Goal: Information Seeking & Learning: Check status

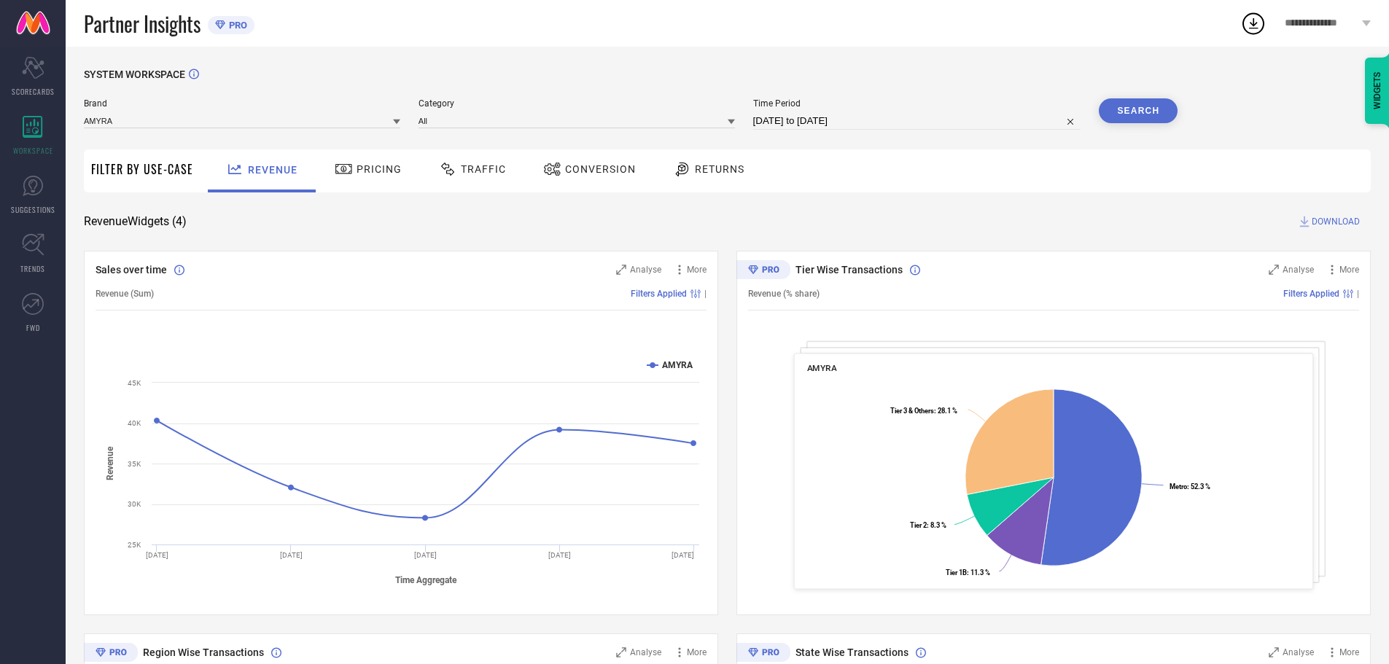
select select "7"
select select "2025"
select select "8"
select select "2025"
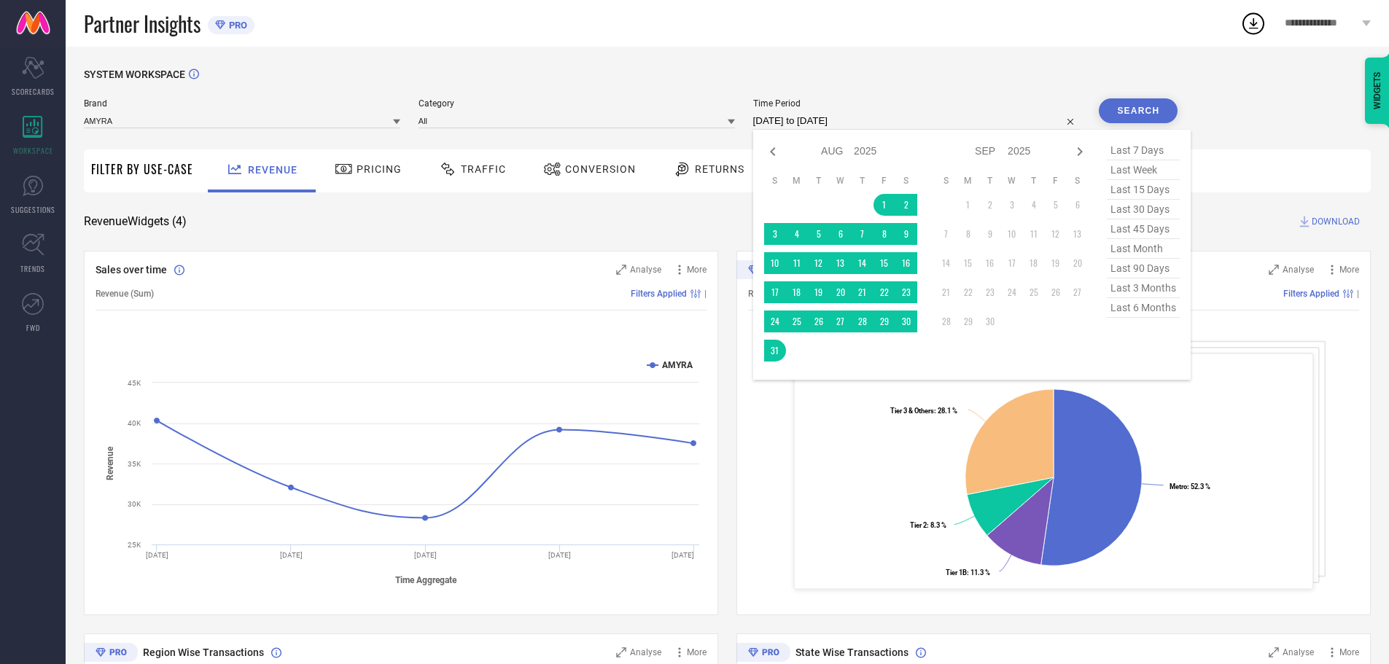
click at [887, 119] on input "[DATE] to [DATE]" at bounding box center [917, 121] width 328 height 18
click at [776, 152] on icon at bounding box center [773, 152] width 18 height 18
select select "6"
select select "2025"
select select "7"
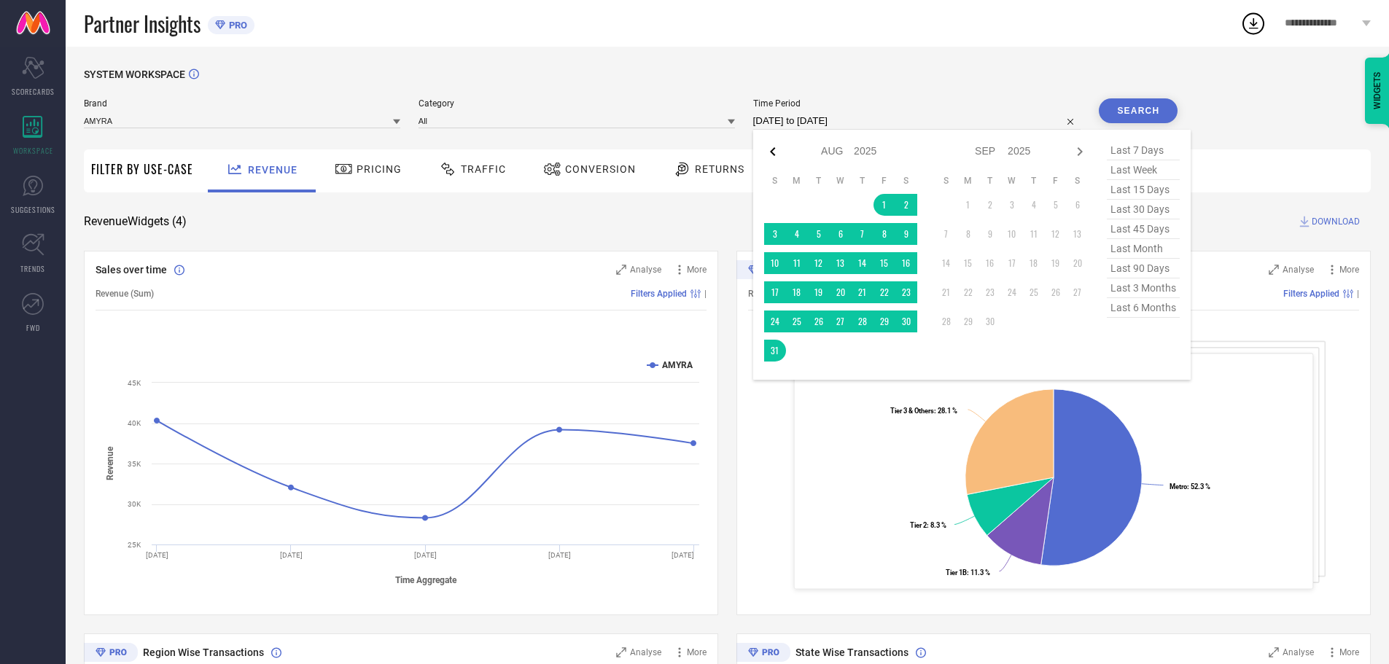
select select "2025"
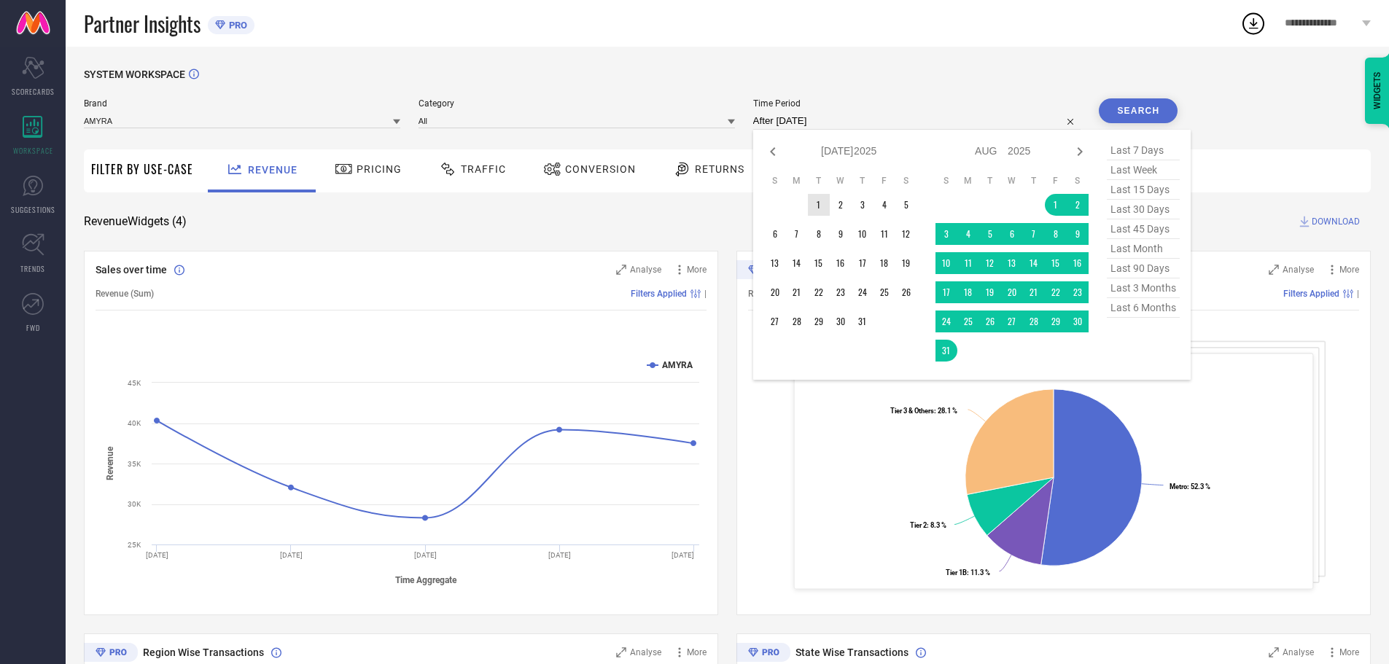
click at [825, 203] on td "1" at bounding box center [819, 205] width 22 height 22
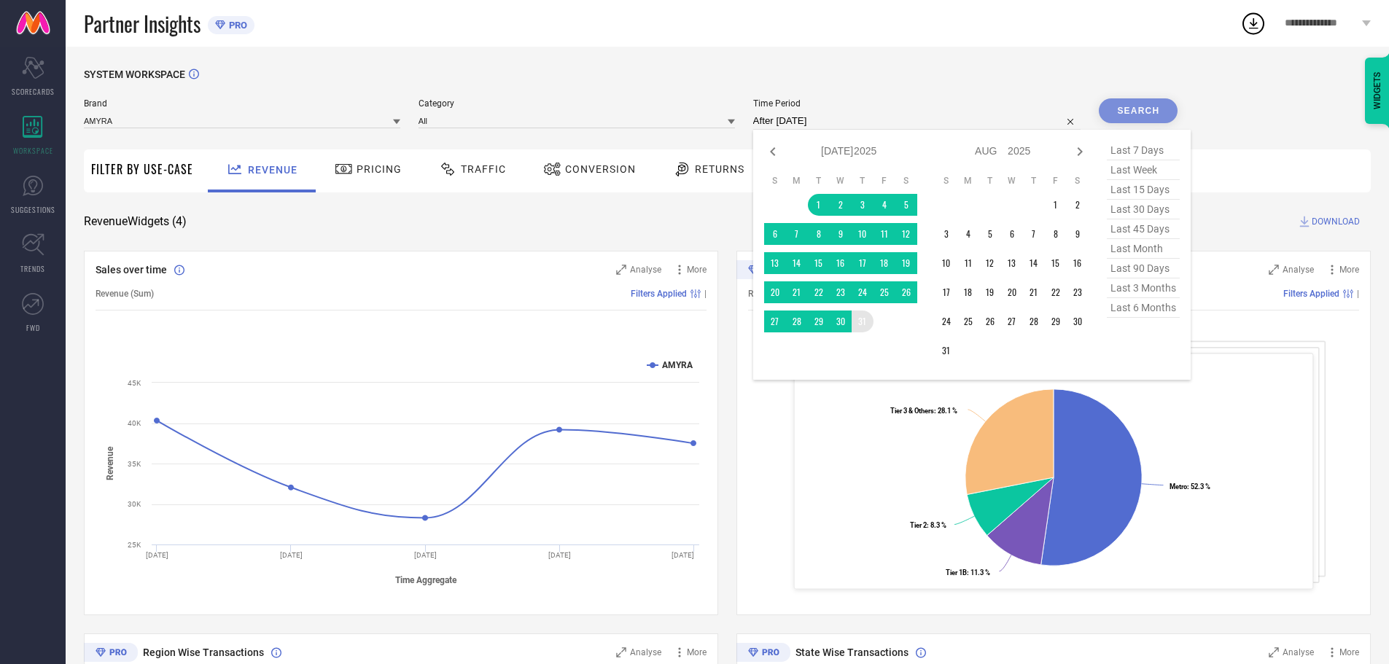
type input "[DATE] to [DATE]"
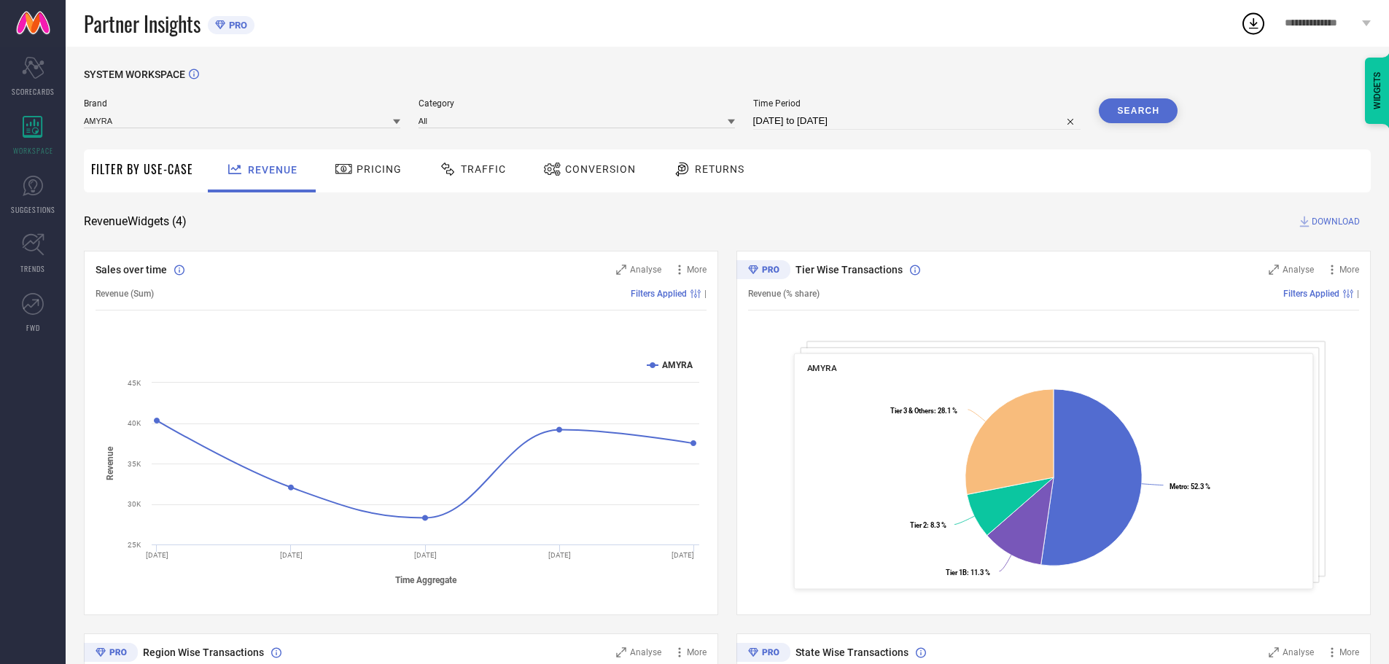
click at [1128, 101] on button "Search" at bounding box center [1138, 110] width 79 height 25
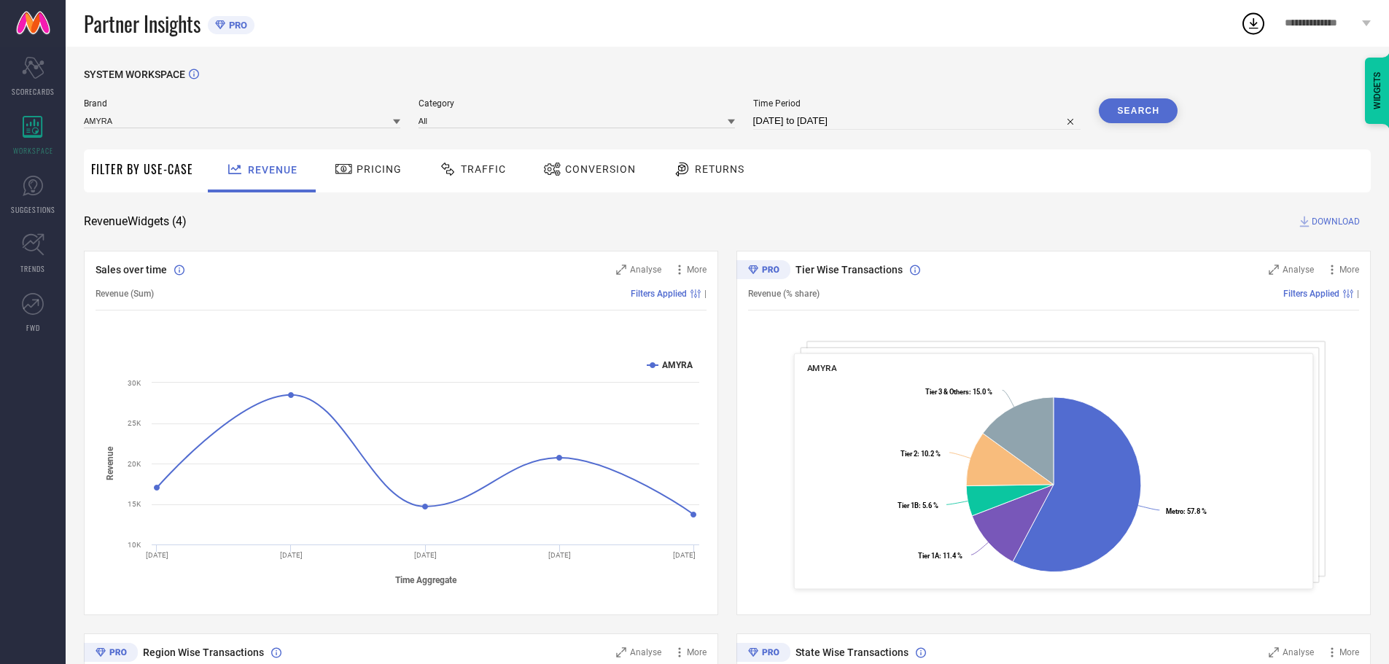
click at [1253, 24] on icon at bounding box center [1253, 23] width 9 height 11
click at [923, 179] on div "Revenue Pricing Traffic Conversion Returns" at bounding box center [786, 171] width 1171 height 43
click at [683, 274] on icon at bounding box center [679, 270] width 15 height 15
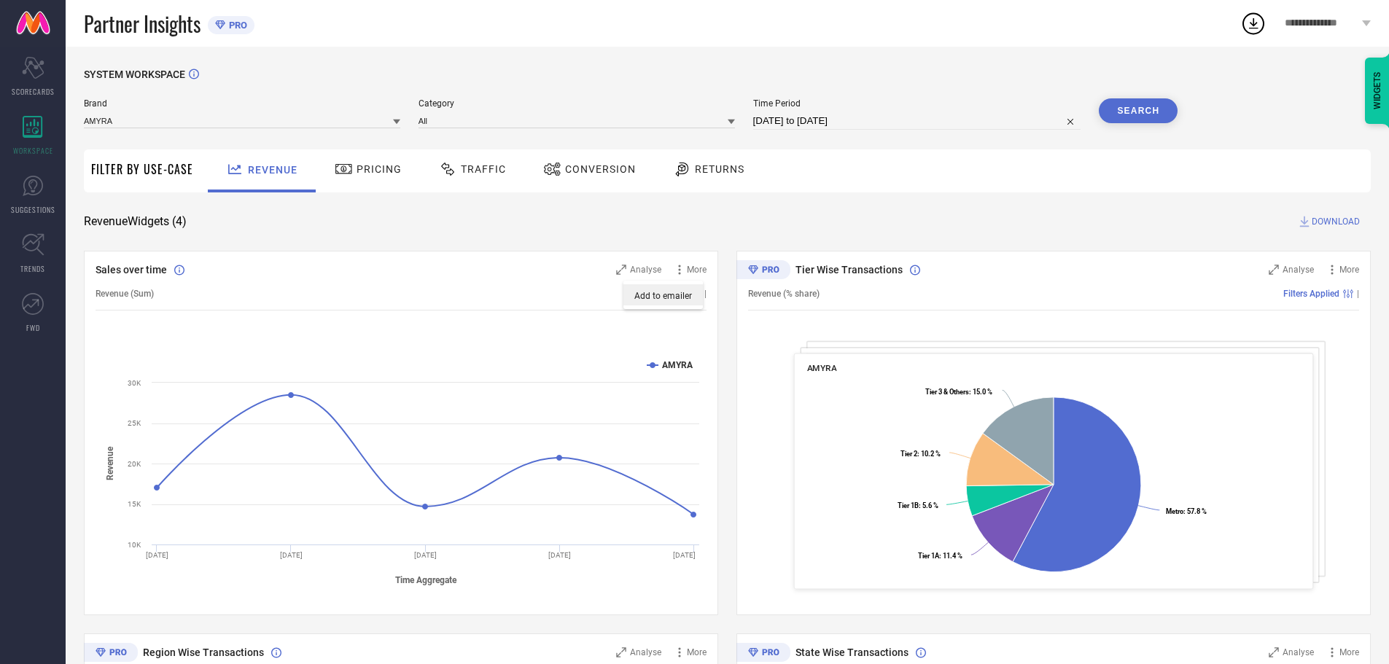
click at [665, 292] on span "Add to emailer" at bounding box center [664, 296] width 58 height 10
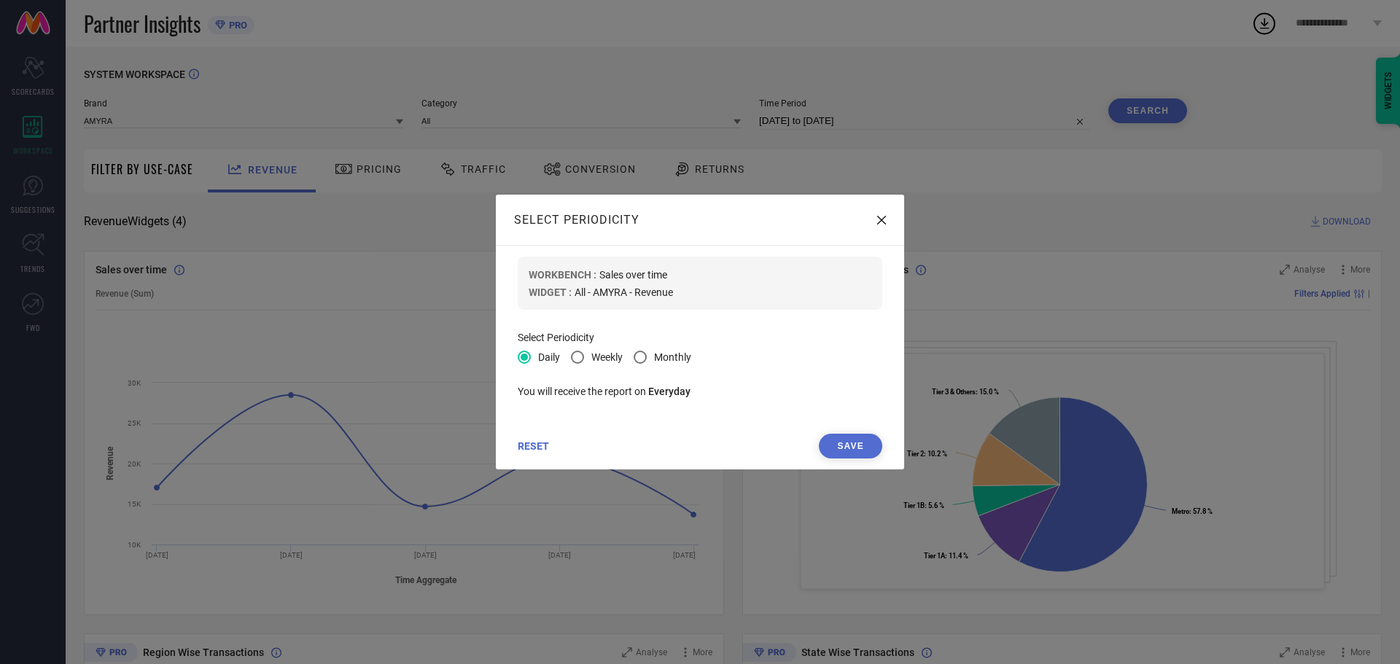
click at [600, 357] on span "Weekly" at bounding box center [607, 358] width 31 height 12
click at [584, 357] on input "Weekly" at bounding box center [579, 358] width 9 height 9
radio input "true"
click at [838, 444] on button "Save" at bounding box center [850, 446] width 63 height 25
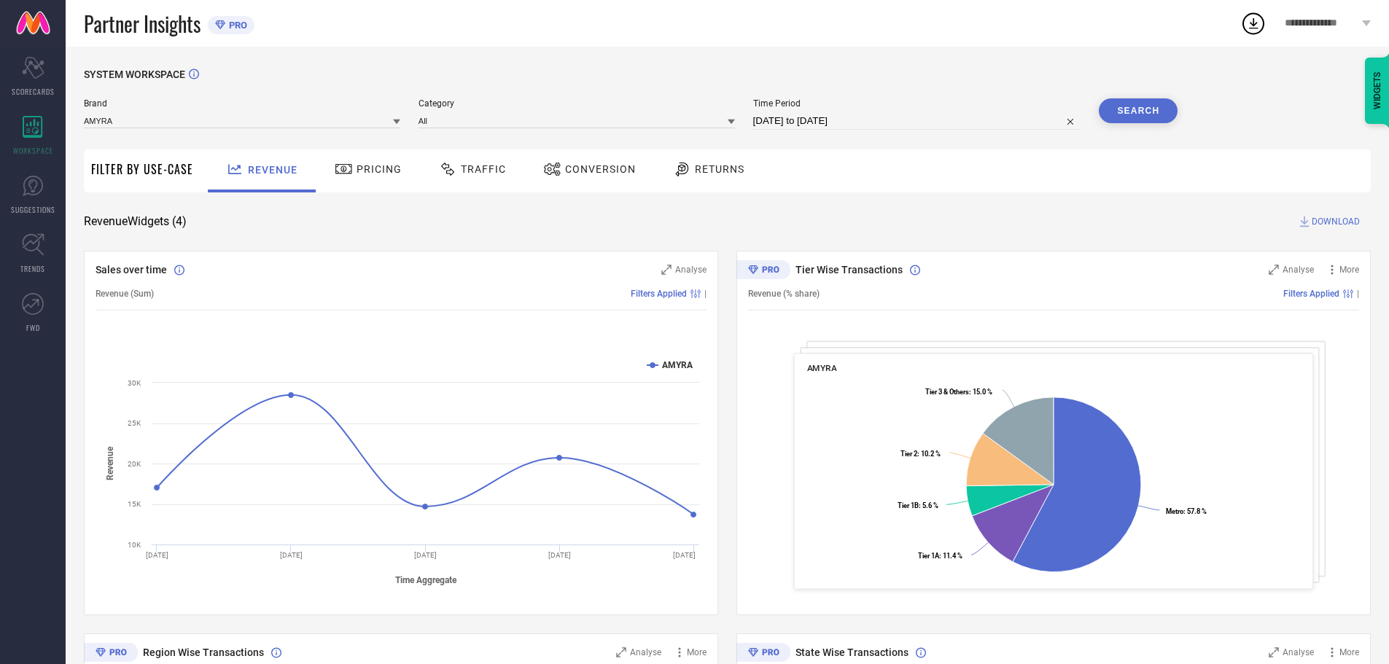
click at [467, 175] on span "Traffic" at bounding box center [483, 169] width 45 height 12
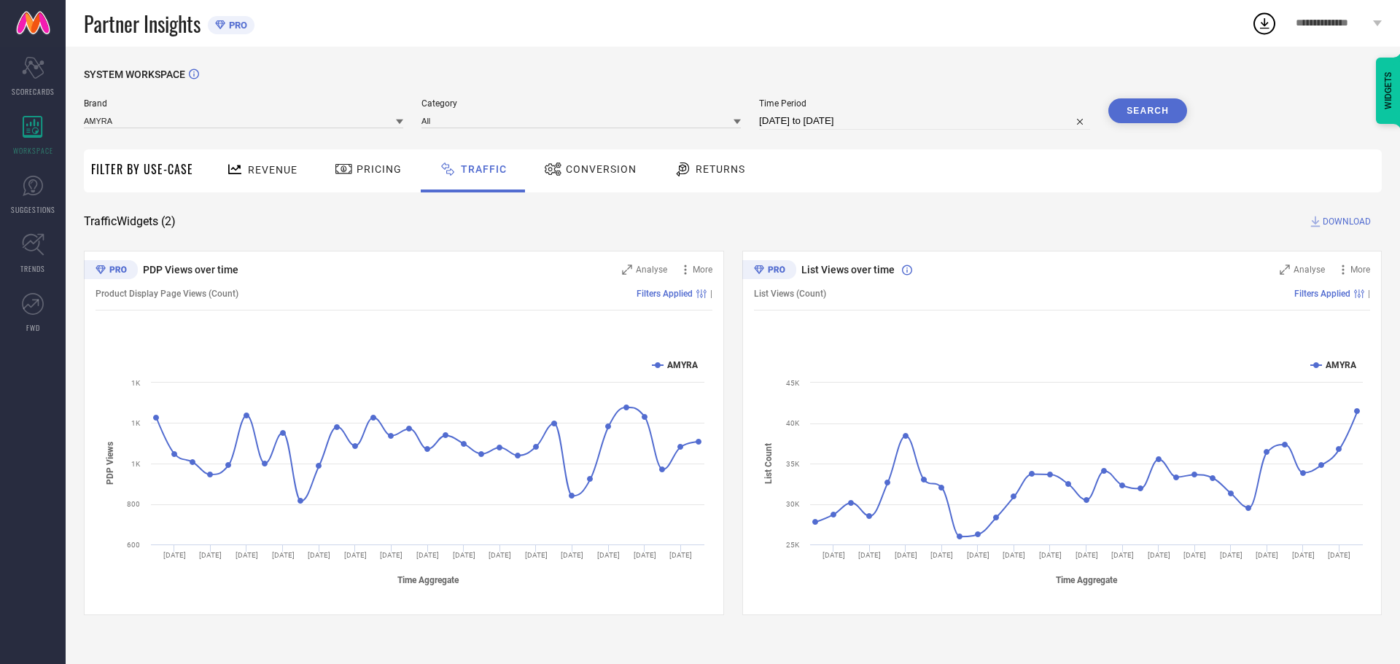
click at [577, 174] on span "Conversion" at bounding box center [601, 169] width 71 height 12
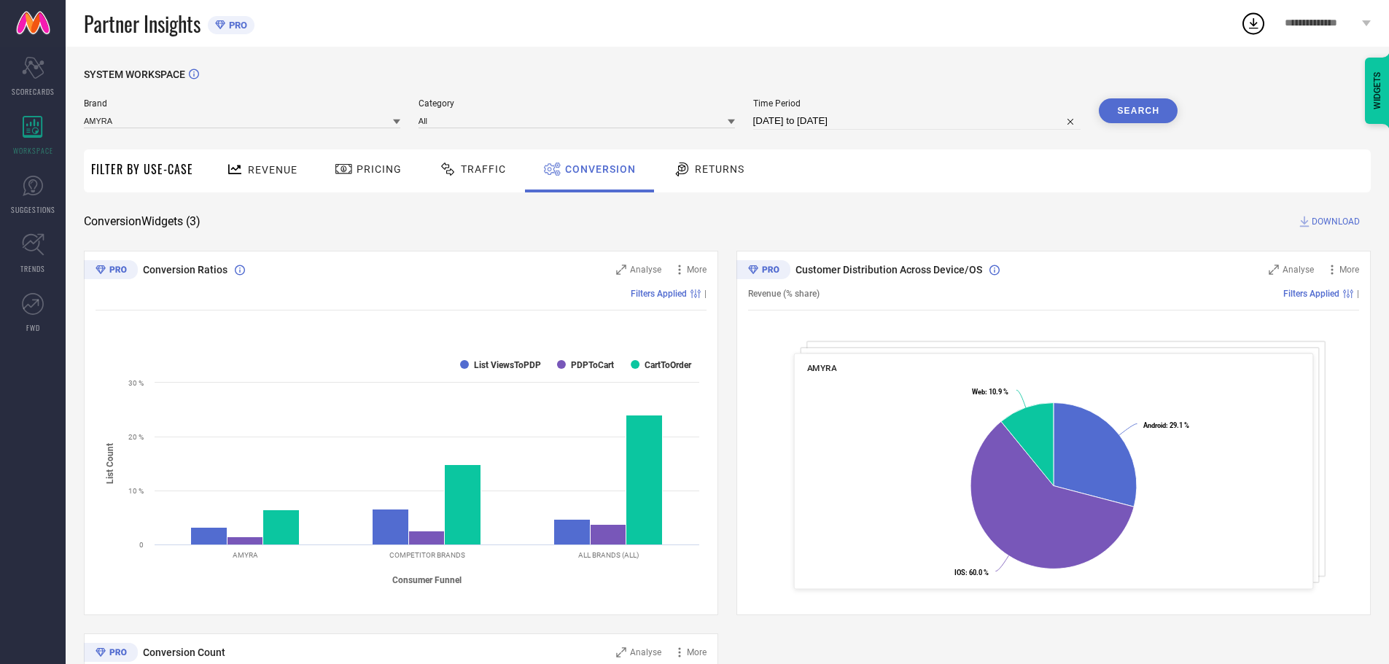
click at [689, 169] on div at bounding box center [684, 169] width 22 height 18
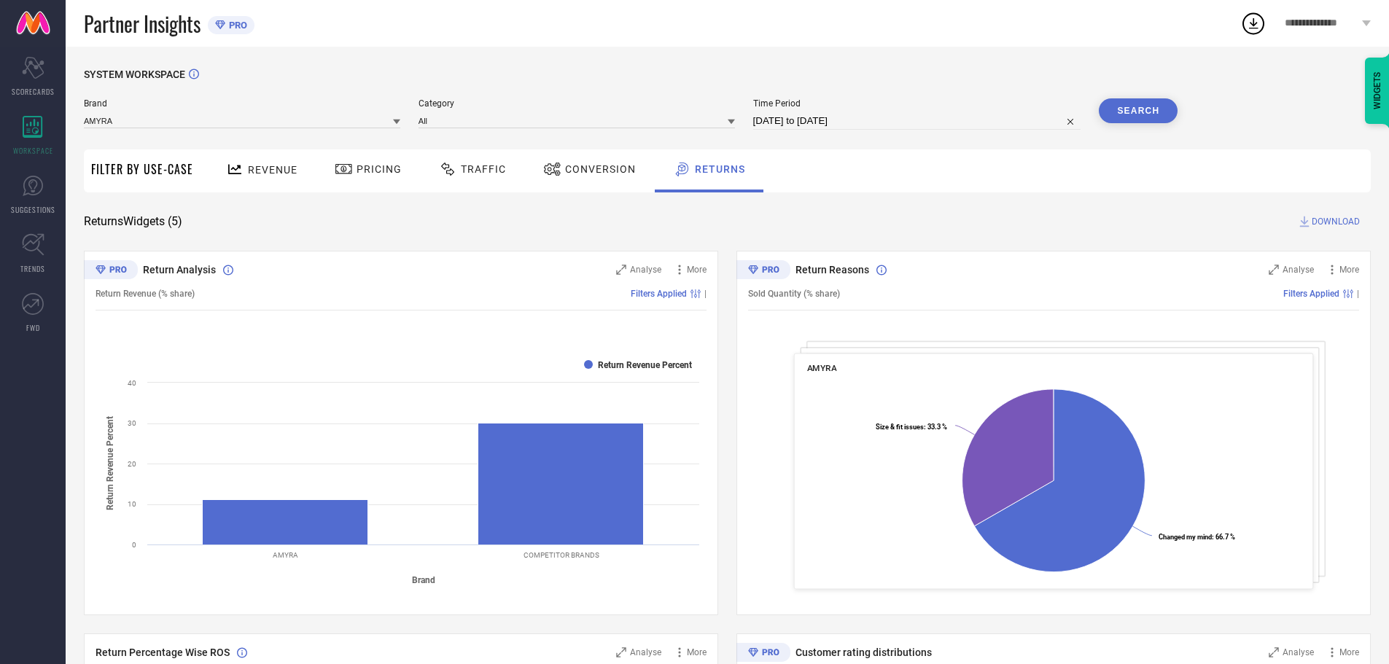
click at [167, 169] on span "Filter By Use-Case" at bounding box center [142, 169] width 102 height 18
click at [248, 165] on span "Revenue" at bounding box center [273, 170] width 50 height 12
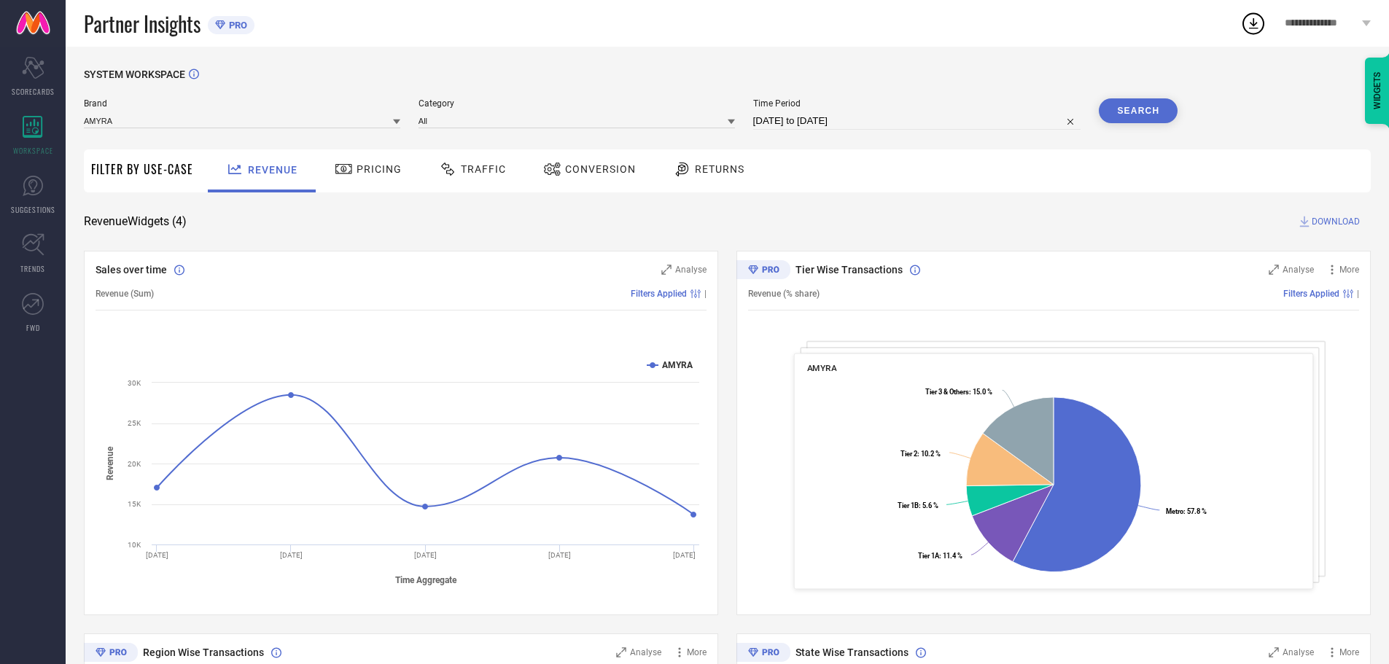
select select "6"
select select "2025"
select select "7"
select select "2025"
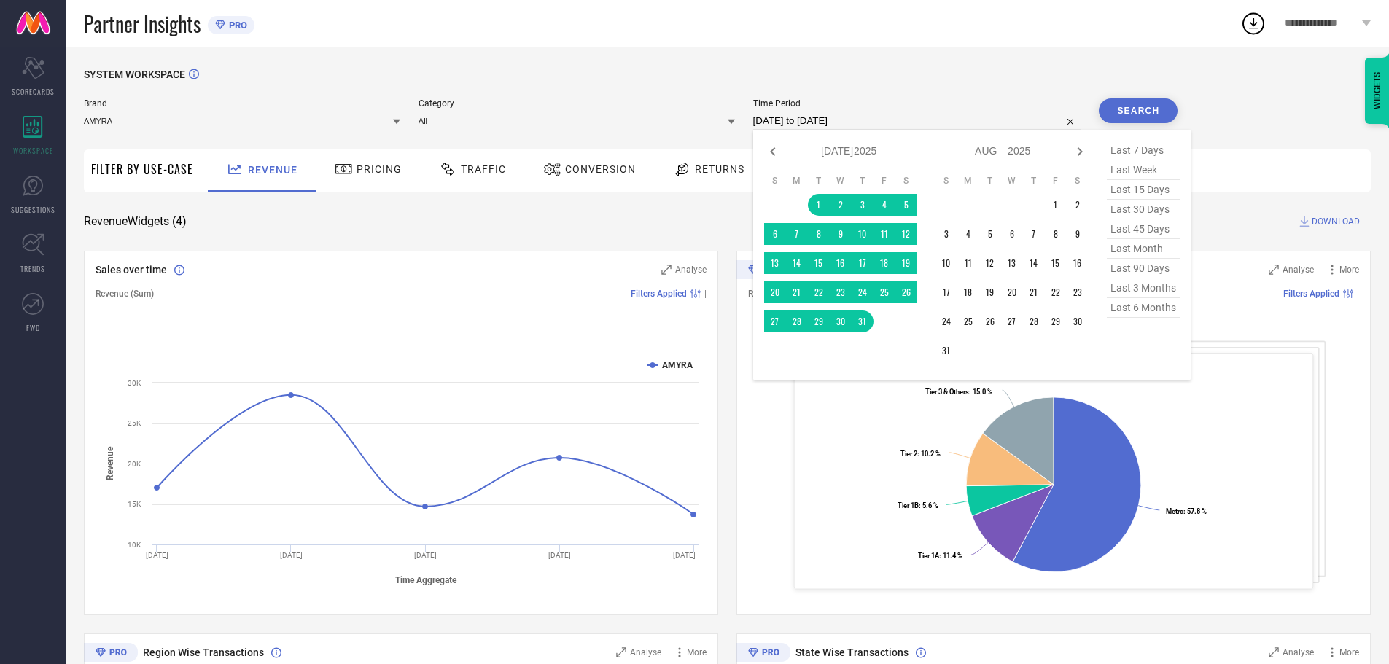
click at [888, 126] on input "[DATE] to [DATE]" at bounding box center [917, 121] width 328 height 18
click at [780, 158] on icon at bounding box center [773, 152] width 18 height 18
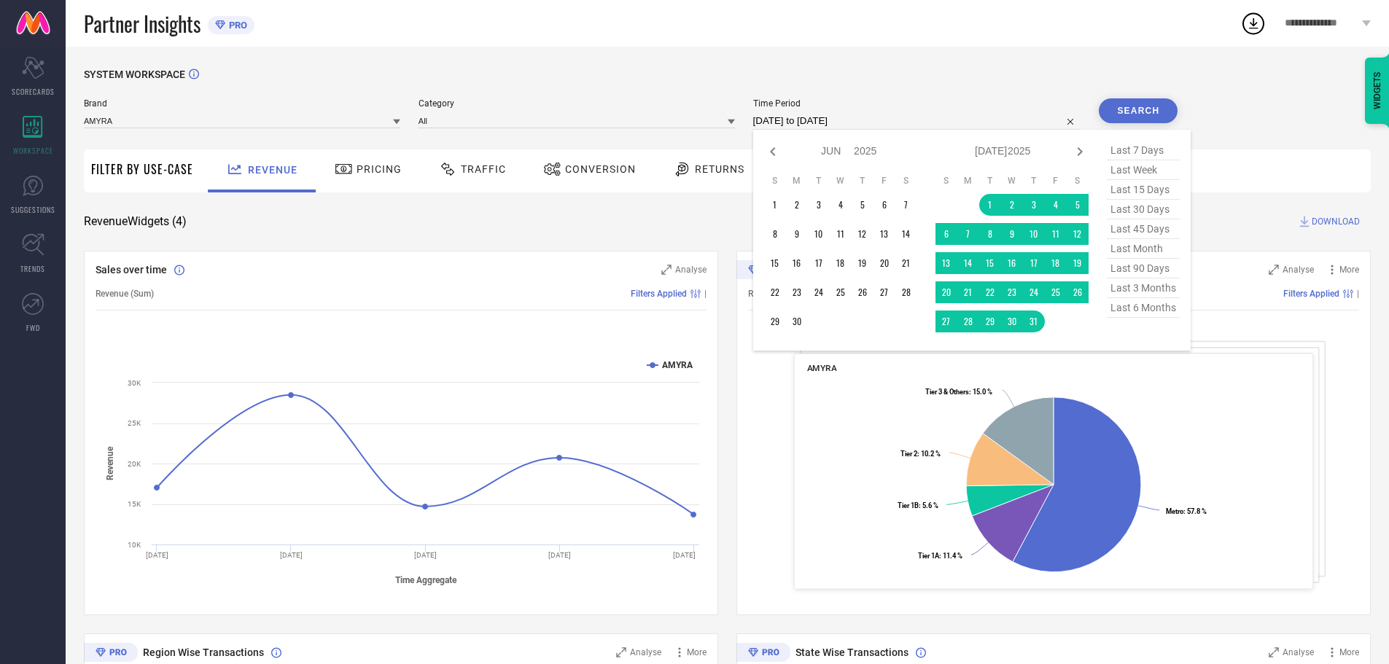
click at [780, 158] on icon at bounding box center [773, 152] width 18 height 18
select select "3"
select select "2025"
select select "4"
select select "2025"
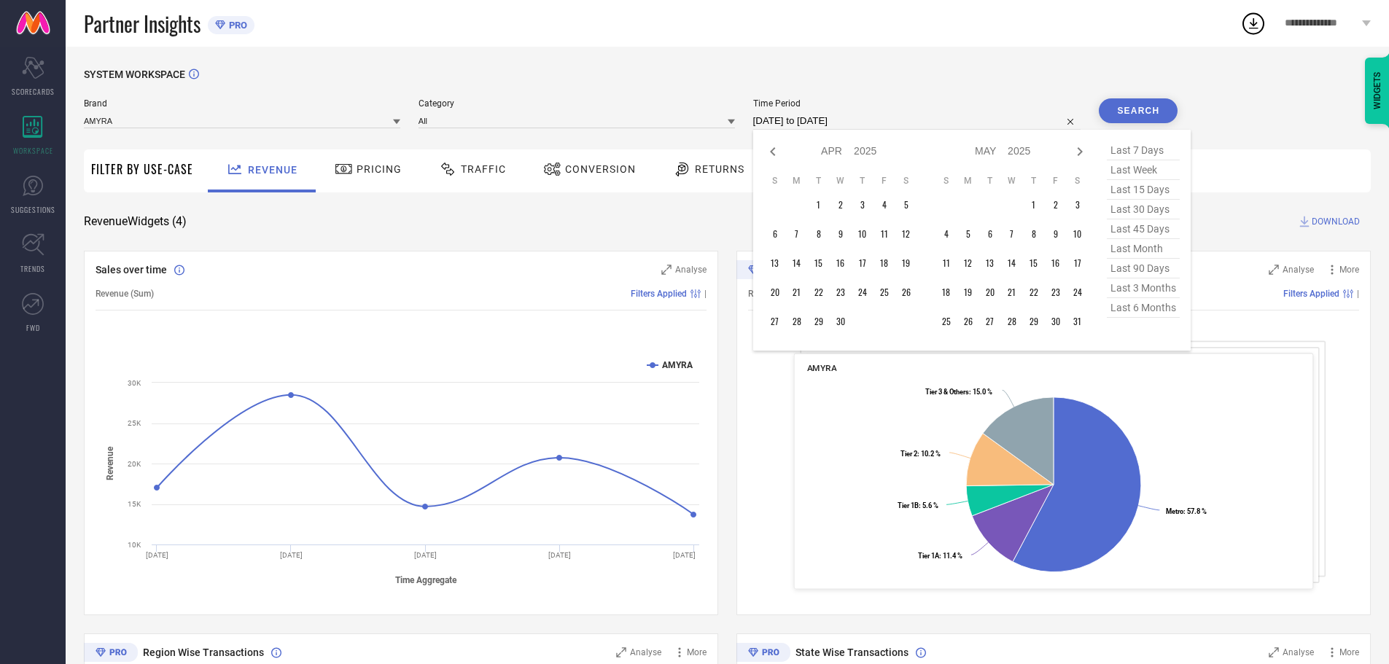
click at [780, 158] on icon at bounding box center [773, 152] width 18 height 18
select select "2"
select select "2025"
select select "3"
select select "2025"
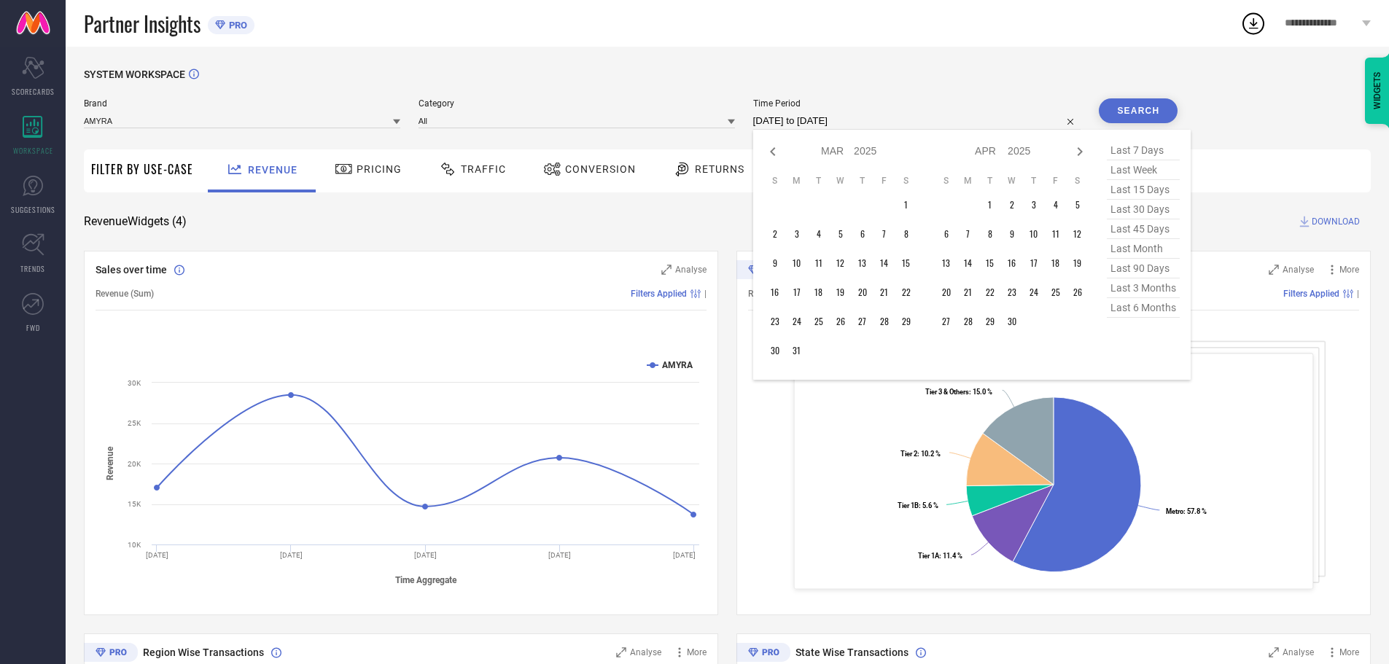
click at [780, 158] on icon at bounding box center [773, 152] width 18 height 18
select select "11"
select select "2024"
select select "2025"
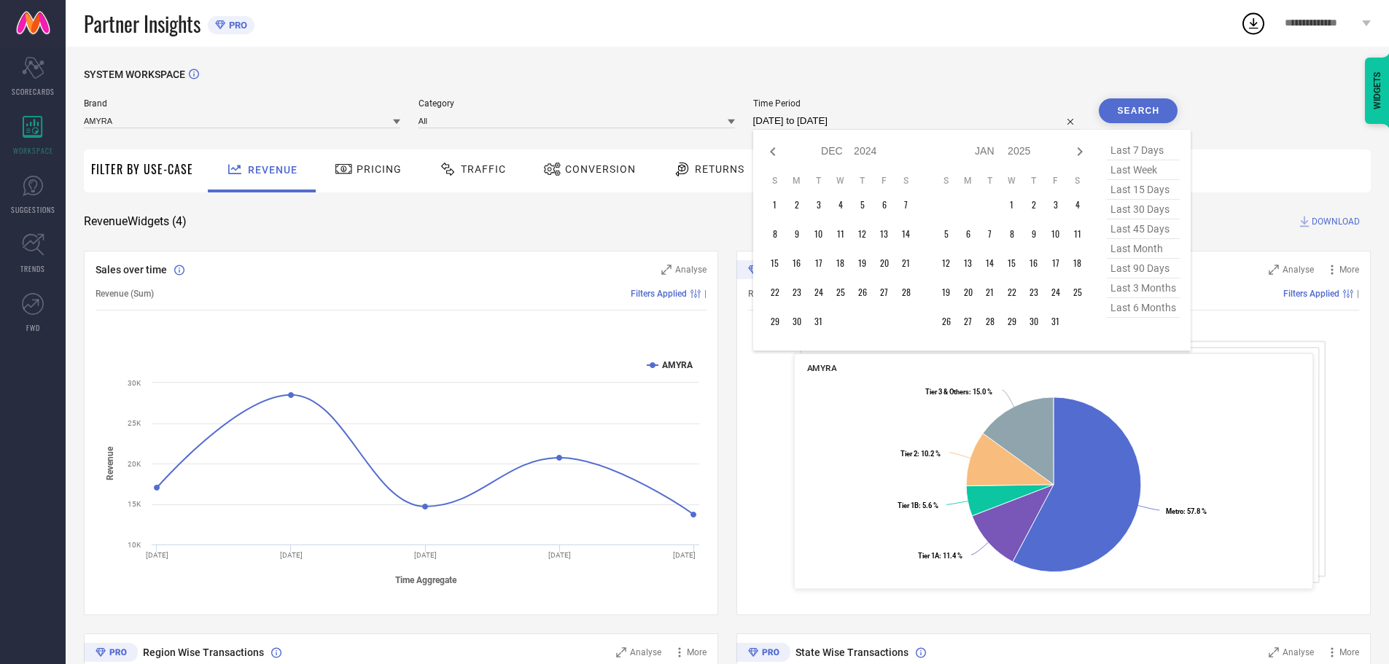
click at [780, 158] on icon at bounding box center [773, 152] width 18 height 18
select select "10"
select select "2024"
select select "11"
select select "2024"
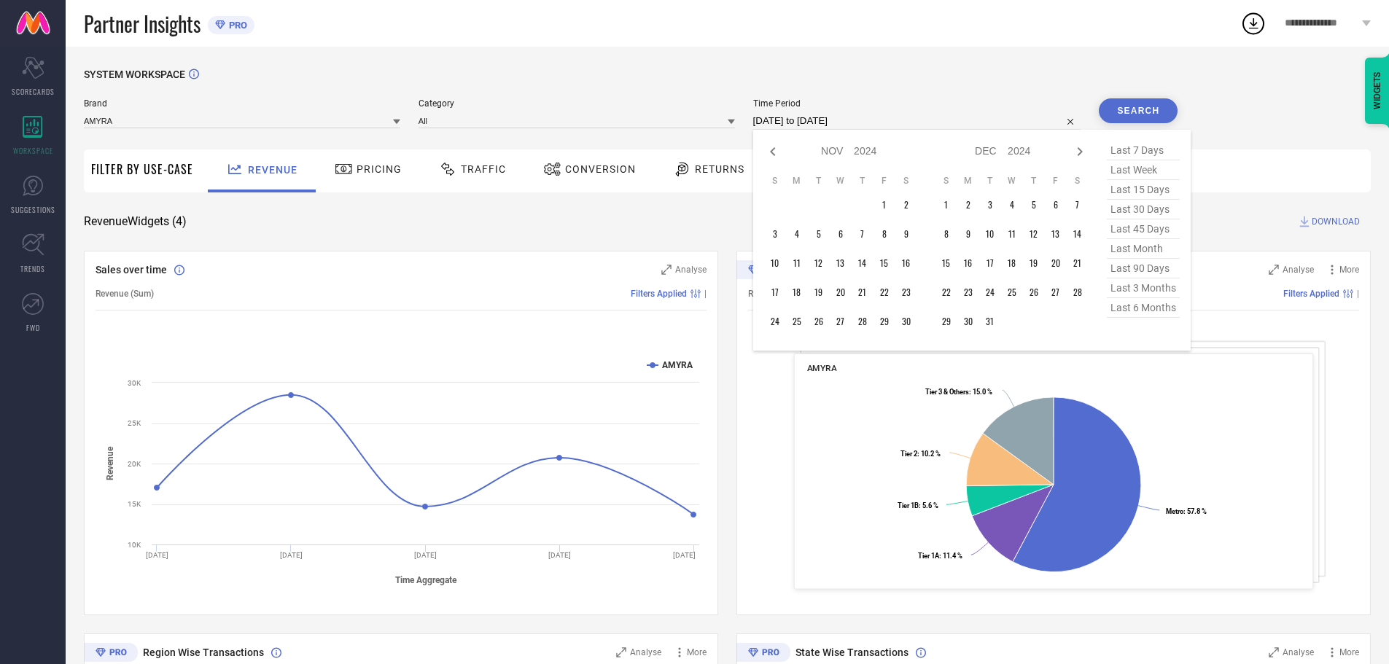
click at [780, 158] on icon at bounding box center [773, 152] width 18 height 18
select select "9"
select select "2024"
select select "10"
select select "2024"
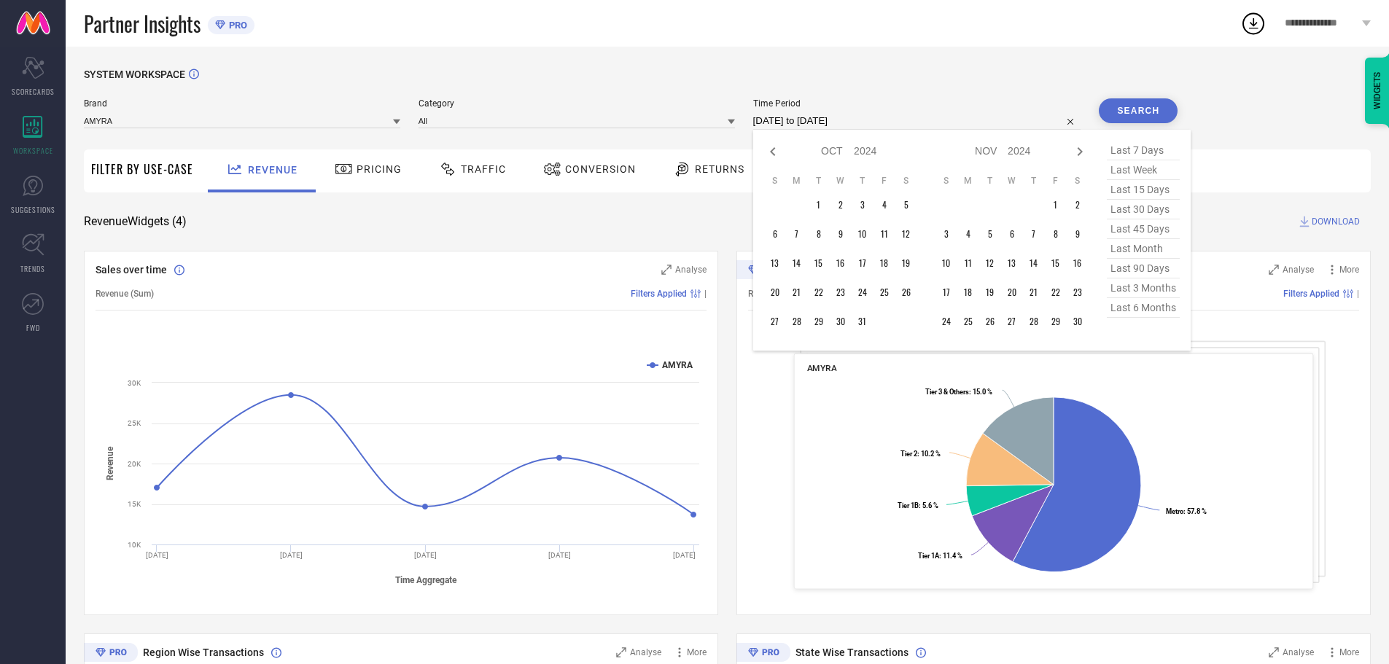
click at [780, 158] on icon at bounding box center [773, 152] width 18 height 18
select select "8"
select select "2024"
select select "9"
select select "2024"
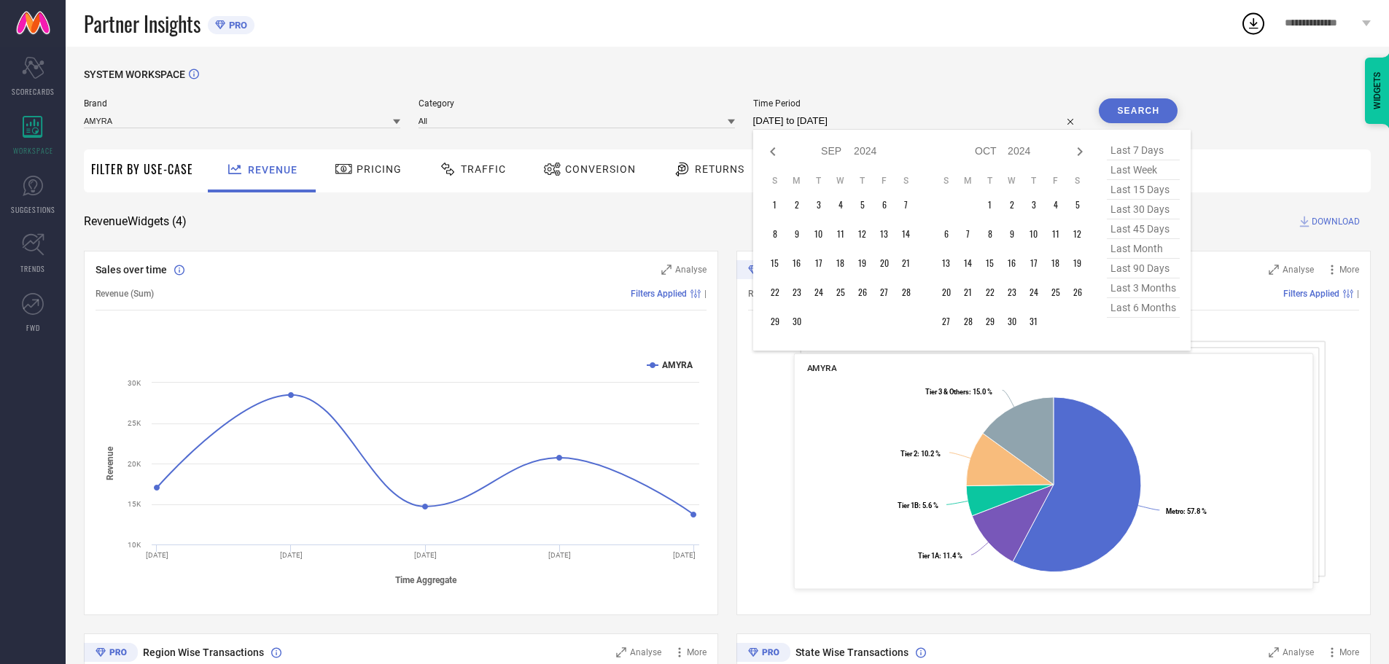
click at [780, 158] on icon at bounding box center [773, 152] width 18 height 18
select select "7"
select select "2024"
select select "8"
select select "2024"
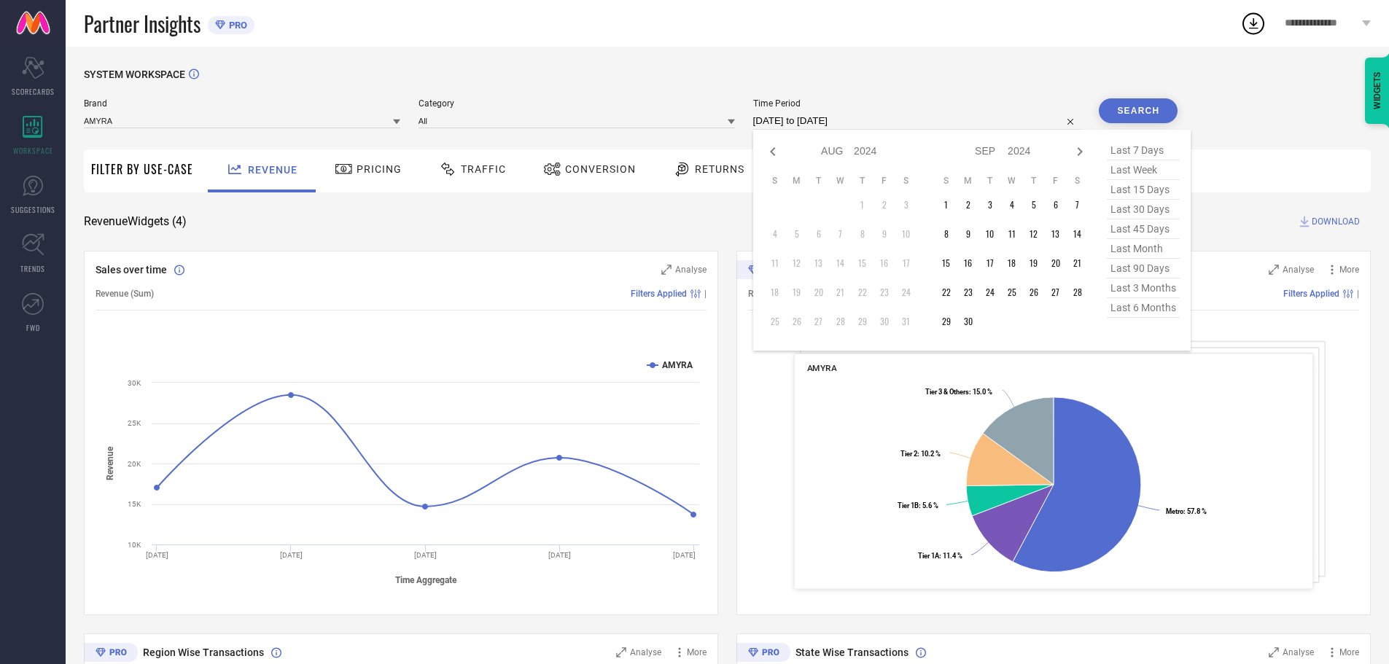
click at [780, 158] on icon at bounding box center [773, 152] width 18 height 18
select select "6"
select select "2024"
select select "7"
select select "2024"
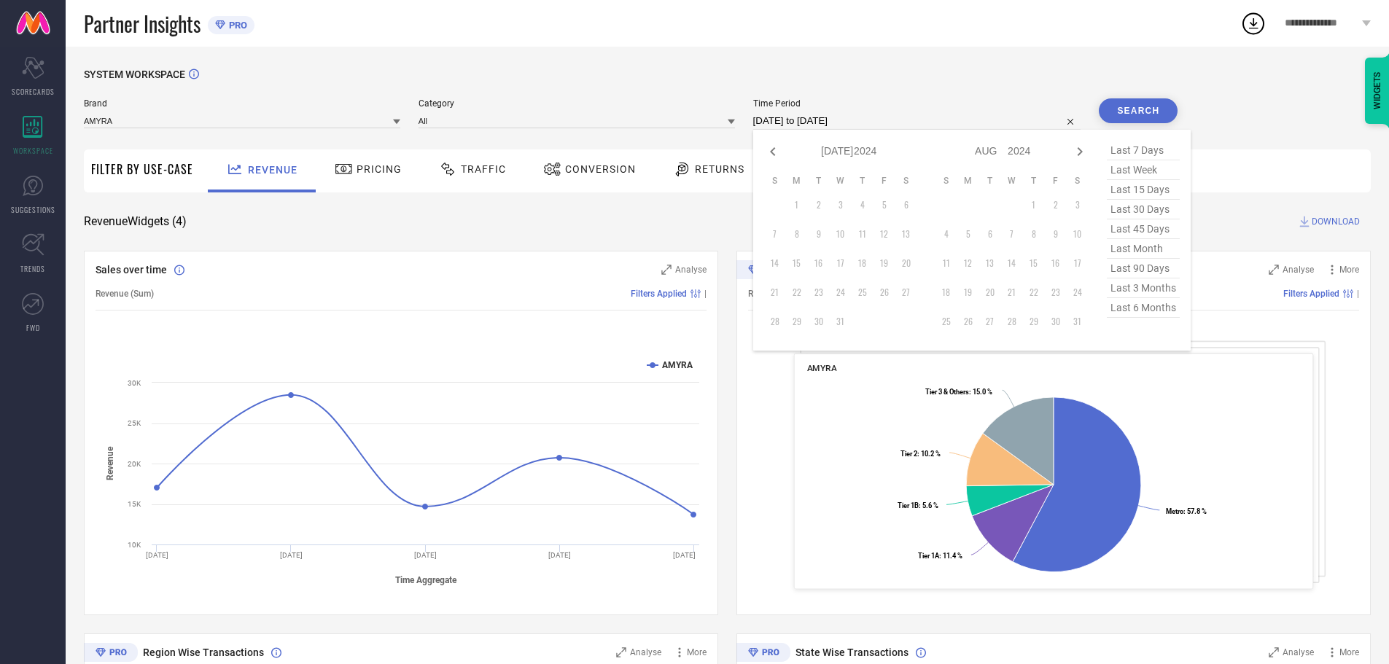
click at [798, 204] on td "1" at bounding box center [797, 205] width 22 height 22
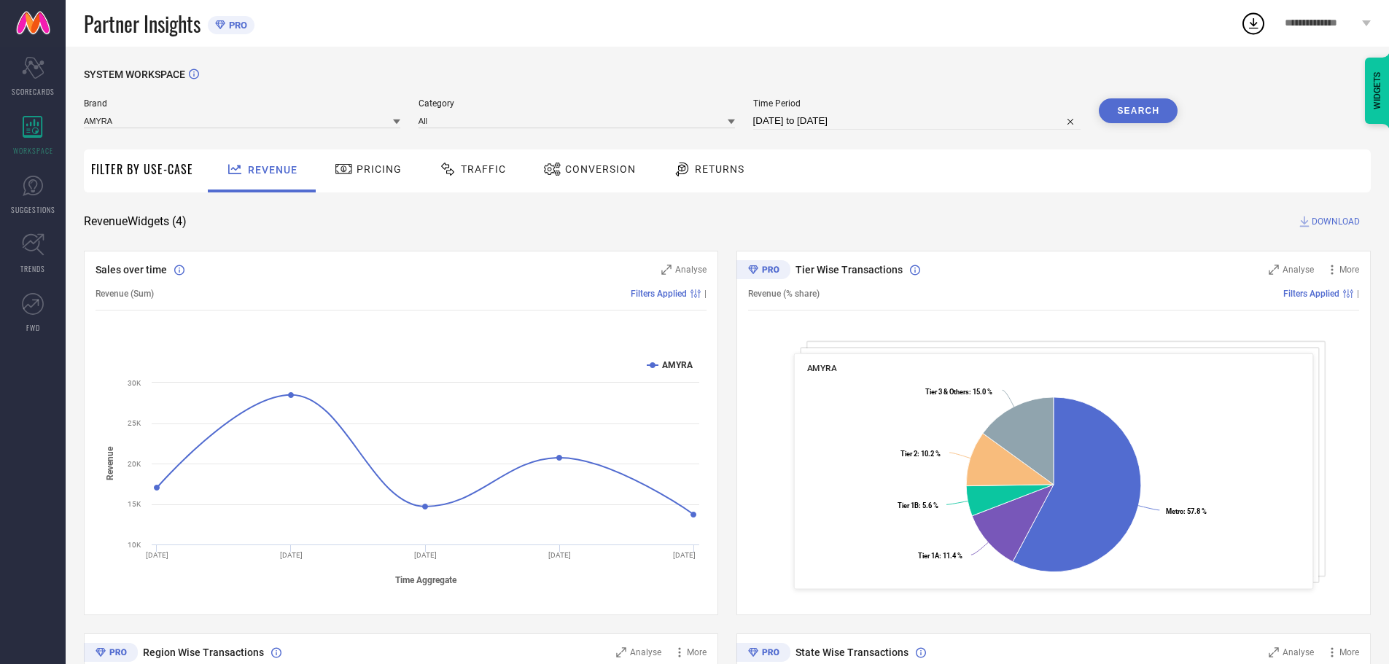
click at [1024, 63] on div "SYSTEM WORKSPACE Brand AMYRA Category All Time Period [DATE] to [DATE] Search F…" at bounding box center [728, 534] width 1324 height 974
click at [32, 177] on icon at bounding box center [33, 186] width 22 height 22
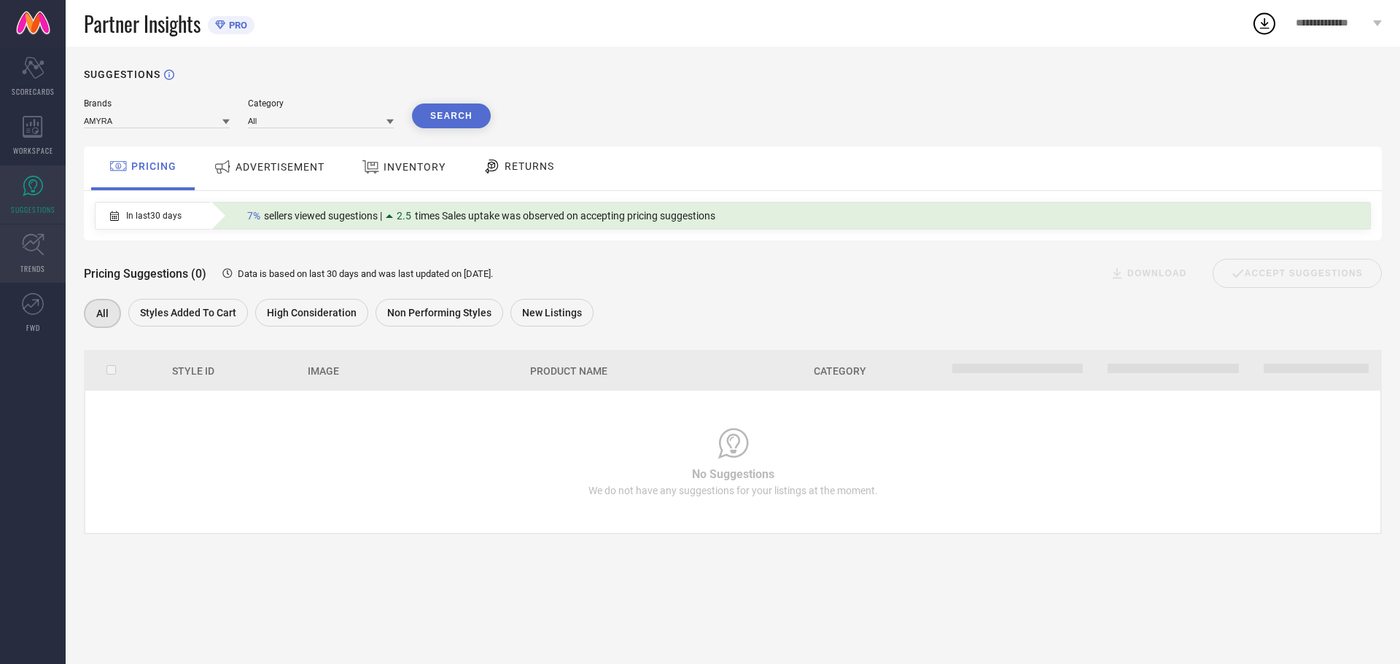
click at [29, 244] on icon at bounding box center [33, 244] width 23 height 23
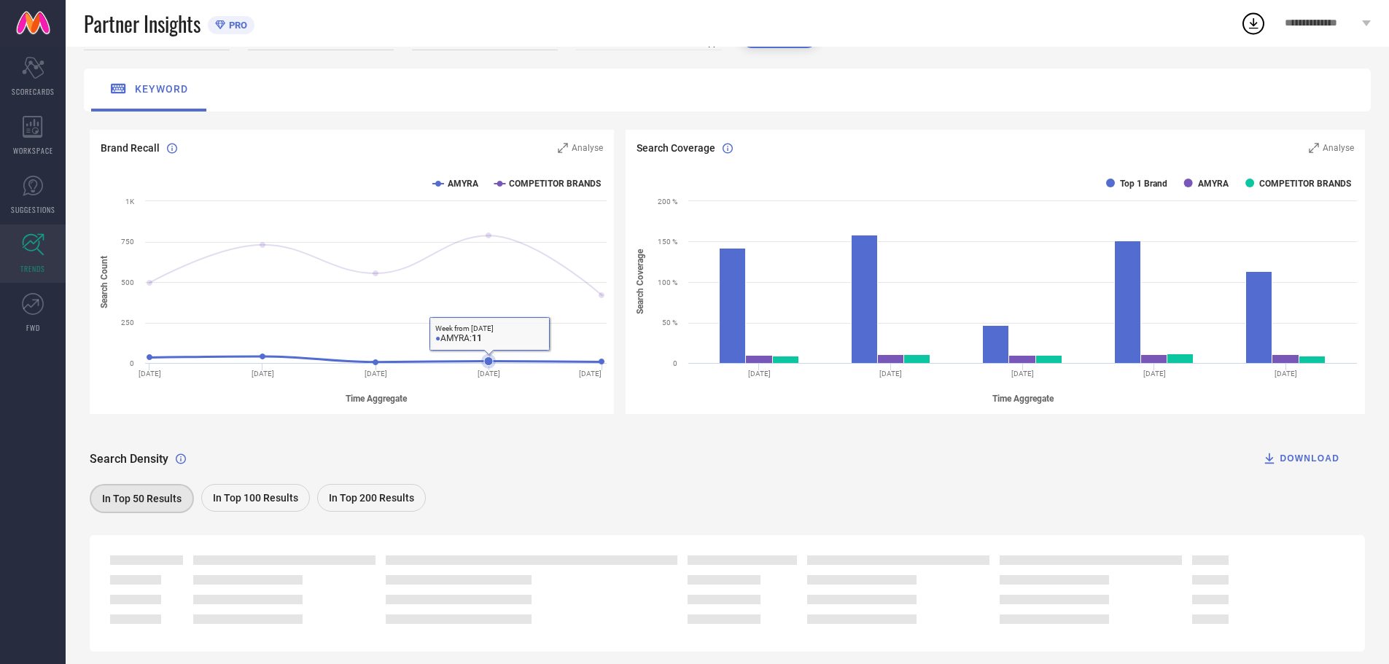
scroll to position [119, 0]
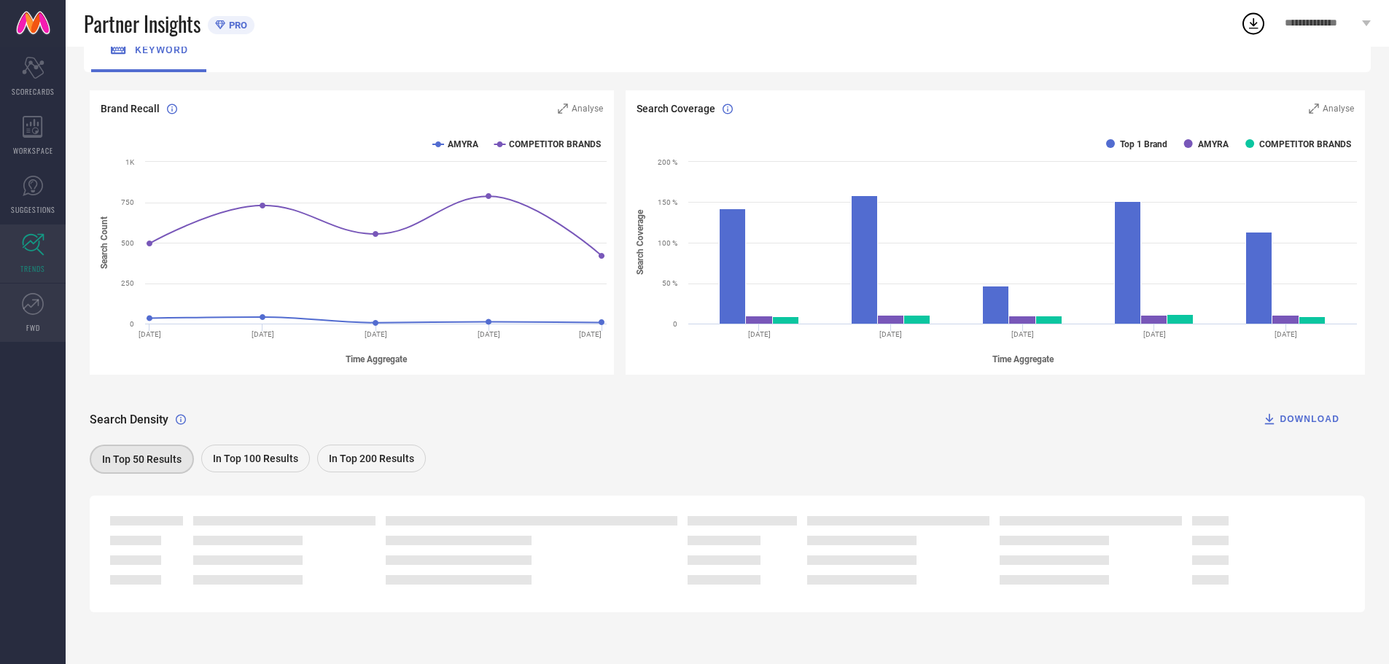
click at [39, 298] on icon at bounding box center [33, 304] width 22 height 22
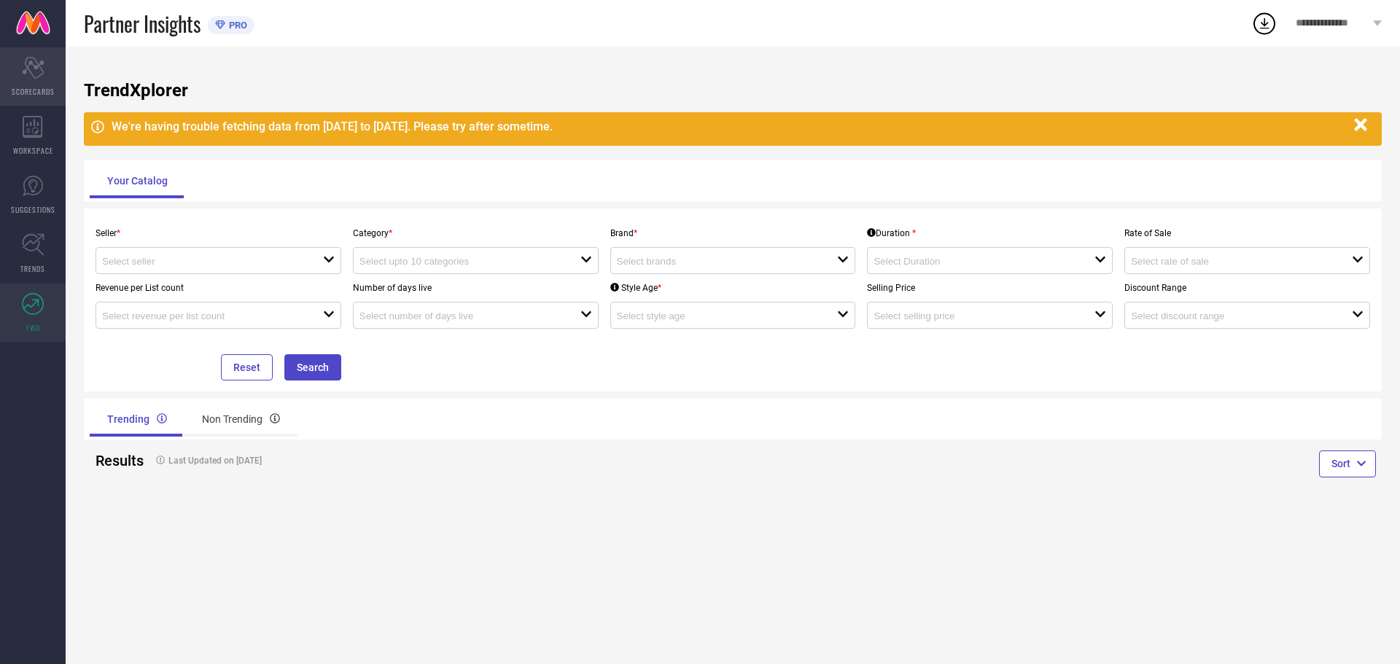
click at [26, 69] on icon at bounding box center [33, 68] width 22 height 22
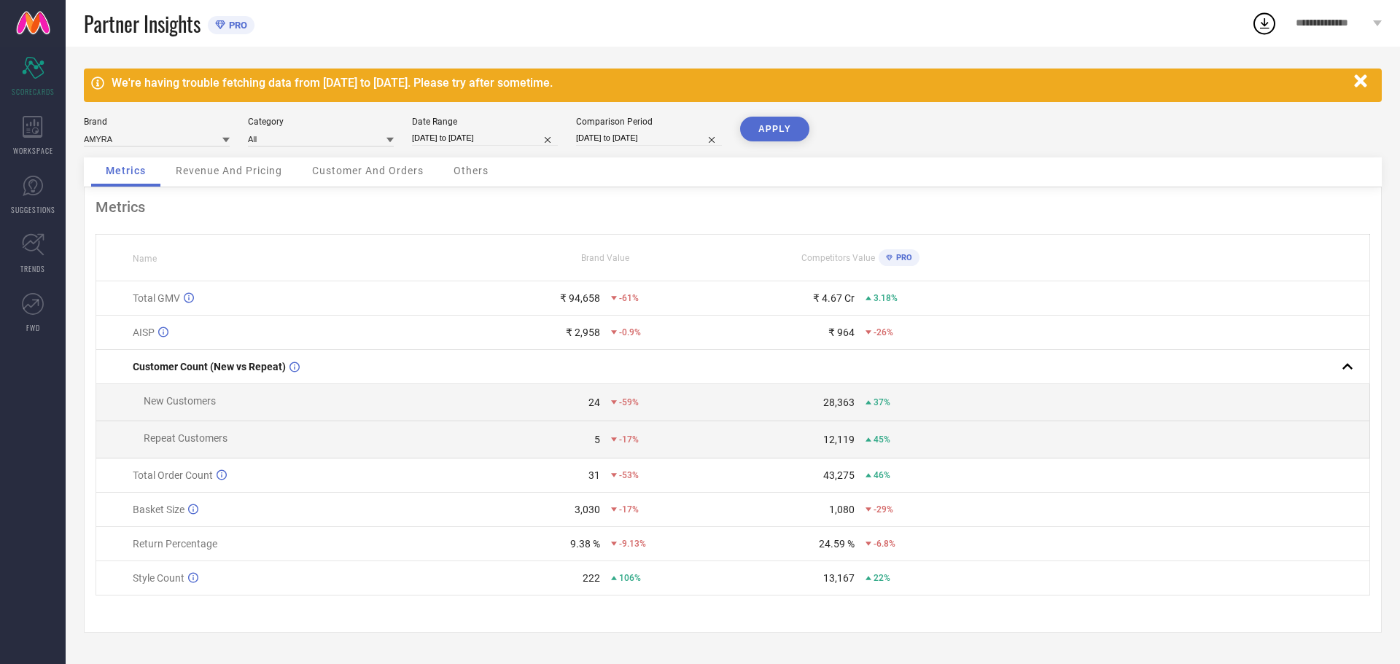
click at [254, 174] on span "Revenue And Pricing" at bounding box center [229, 171] width 106 height 12
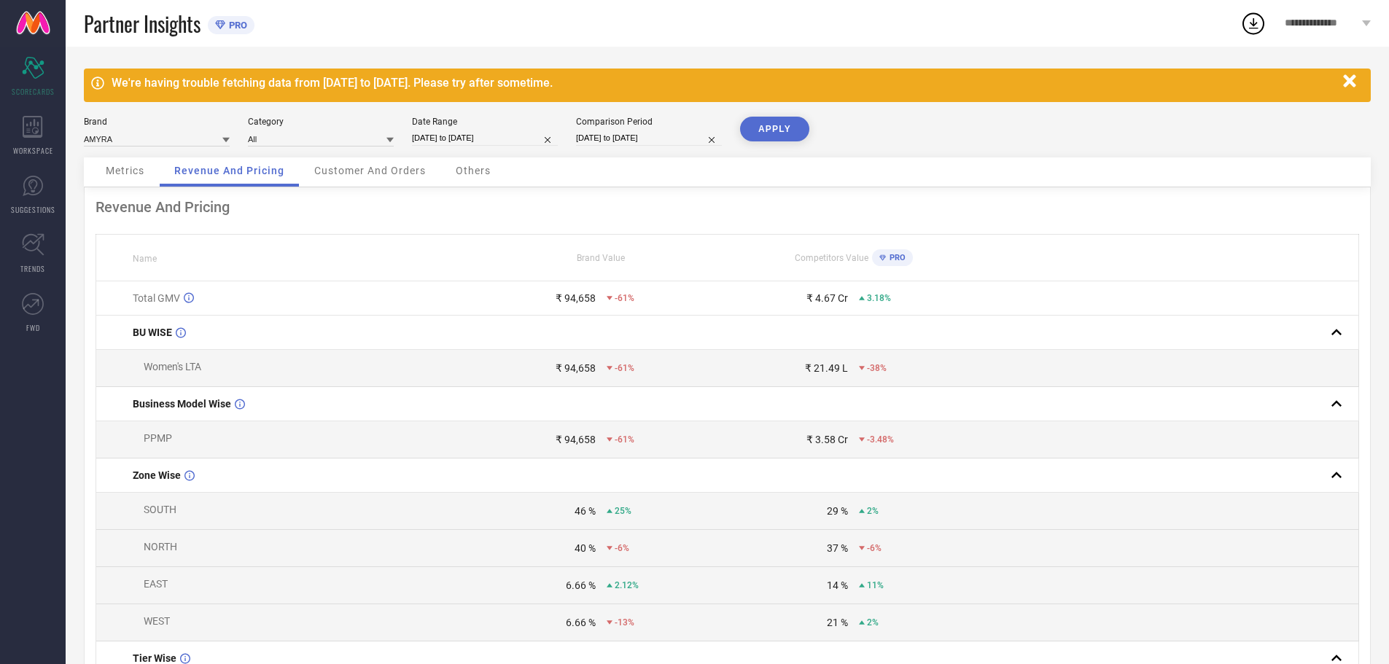
click at [345, 179] on div "Customer And Orders" at bounding box center [370, 172] width 141 height 29
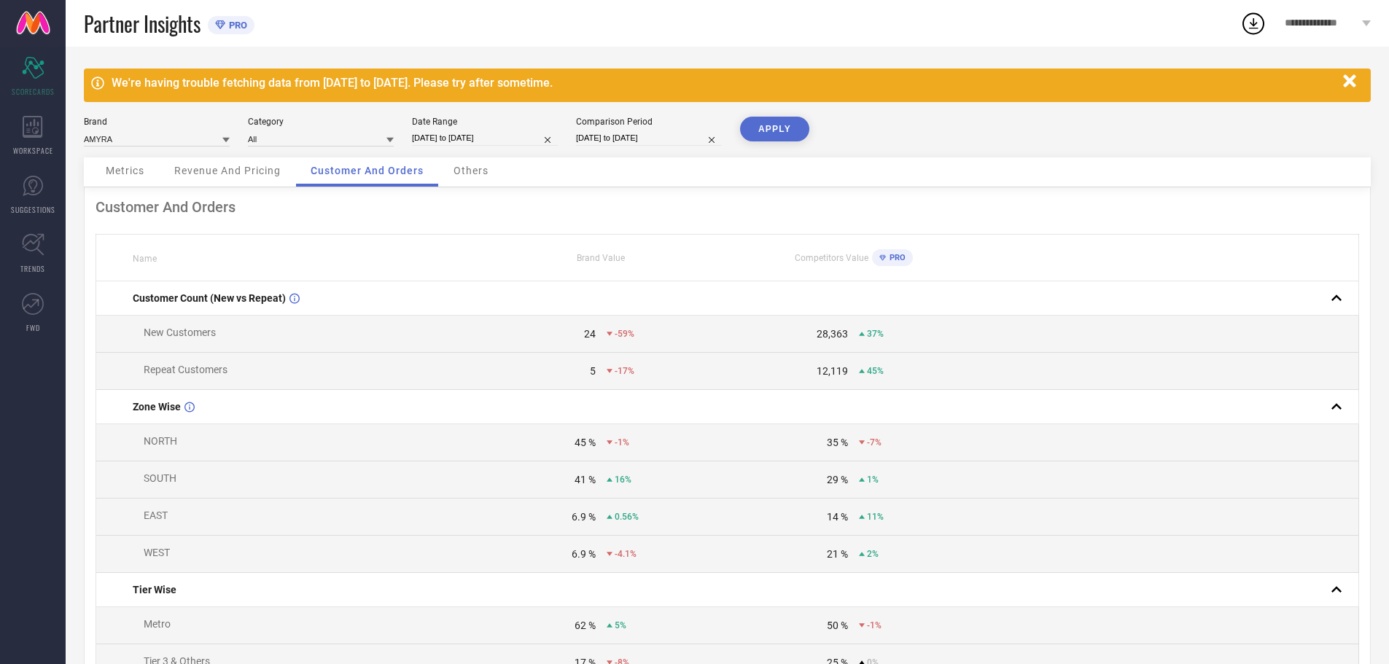
click at [250, 168] on span "Revenue And Pricing" at bounding box center [227, 171] width 106 height 12
